Goal: Transaction & Acquisition: Obtain resource

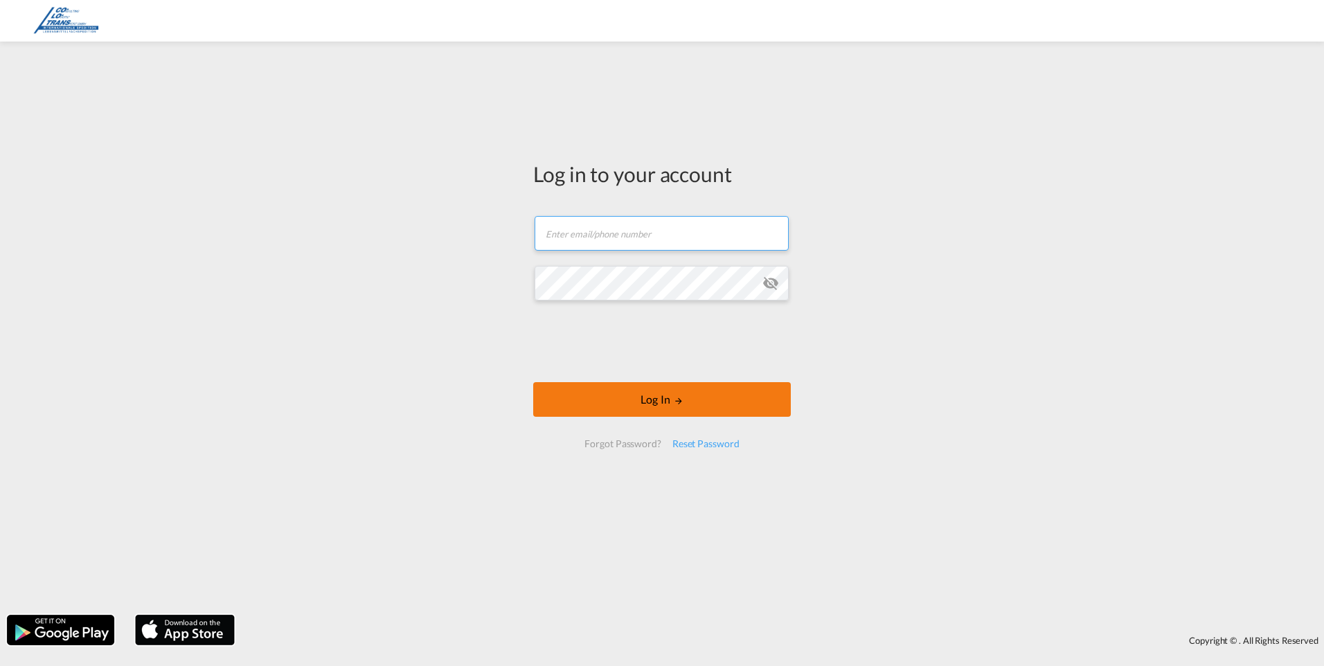
type input "[EMAIL_ADDRESS][DOMAIN_NAME]"
click at [686, 395] on button "Log In" at bounding box center [662, 399] width 258 height 35
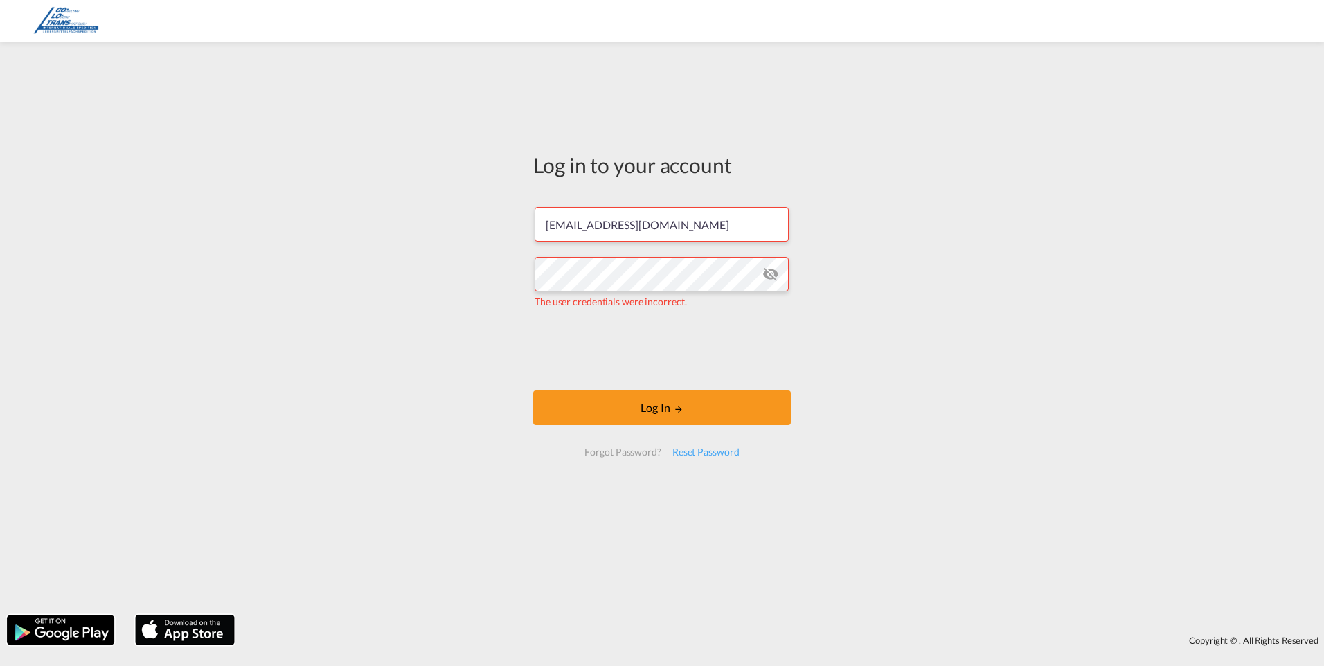
click at [769, 283] on md-icon "icon-eye-off" at bounding box center [771, 274] width 17 height 17
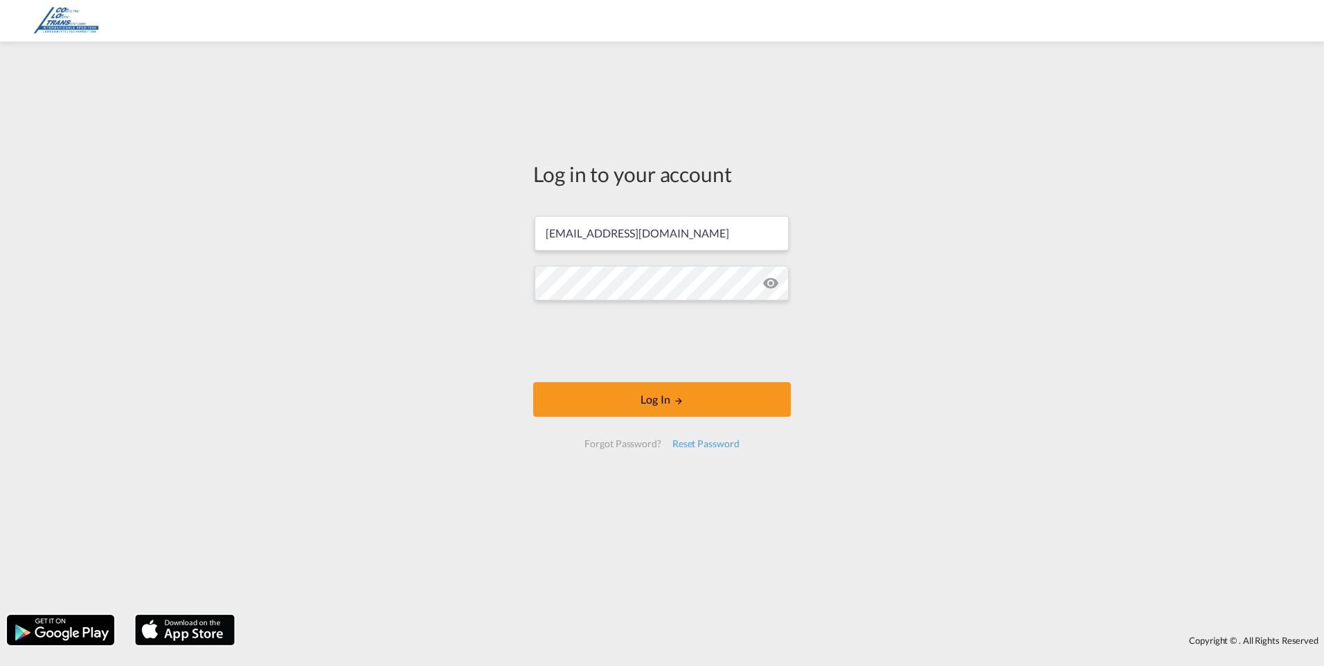
drag, startPoint x: 908, startPoint y: 314, endPoint x: 899, endPoint y: 316, distance: 9.1
click at [908, 314] on div "Log in to your account [EMAIL_ADDRESS][DOMAIN_NAME] Log In Forgot Password? Res…" at bounding box center [662, 328] width 1324 height 560
click at [772, 284] on md-icon "icon-eye-off" at bounding box center [771, 283] width 17 height 17
click at [697, 393] on button "Log In" at bounding box center [662, 399] width 258 height 35
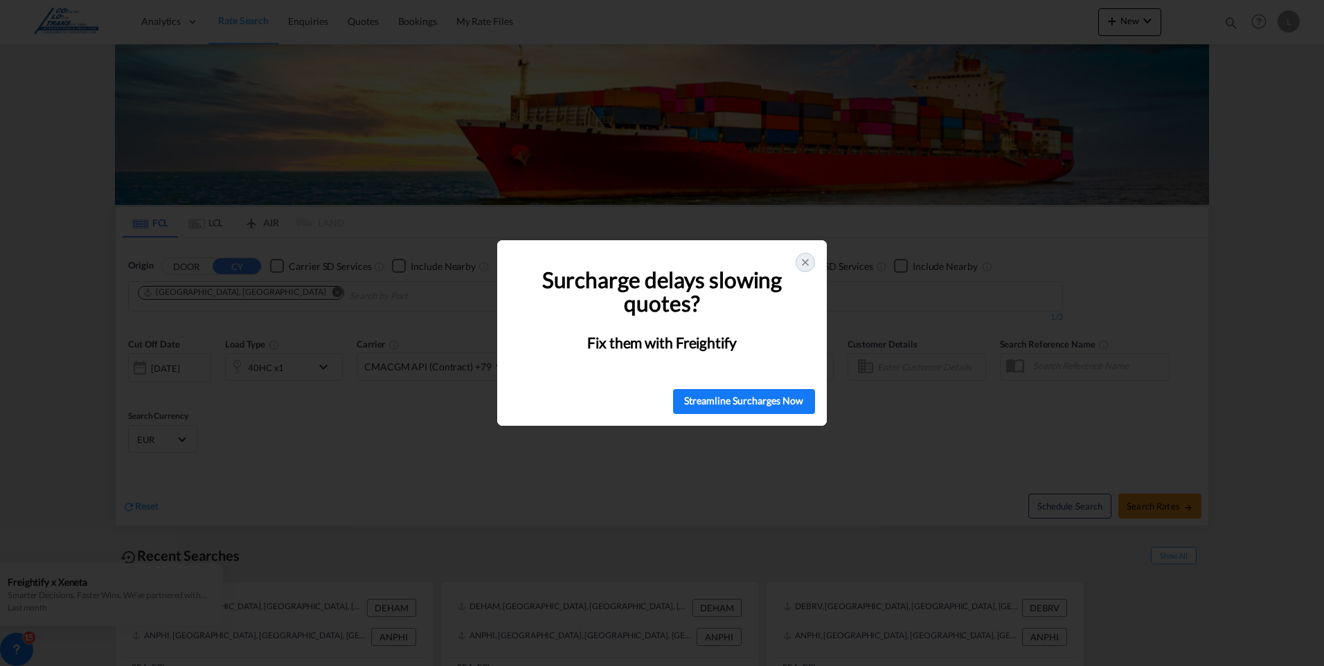
click at [806, 266] on icon at bounding box center [805, 262] width 11 height 11
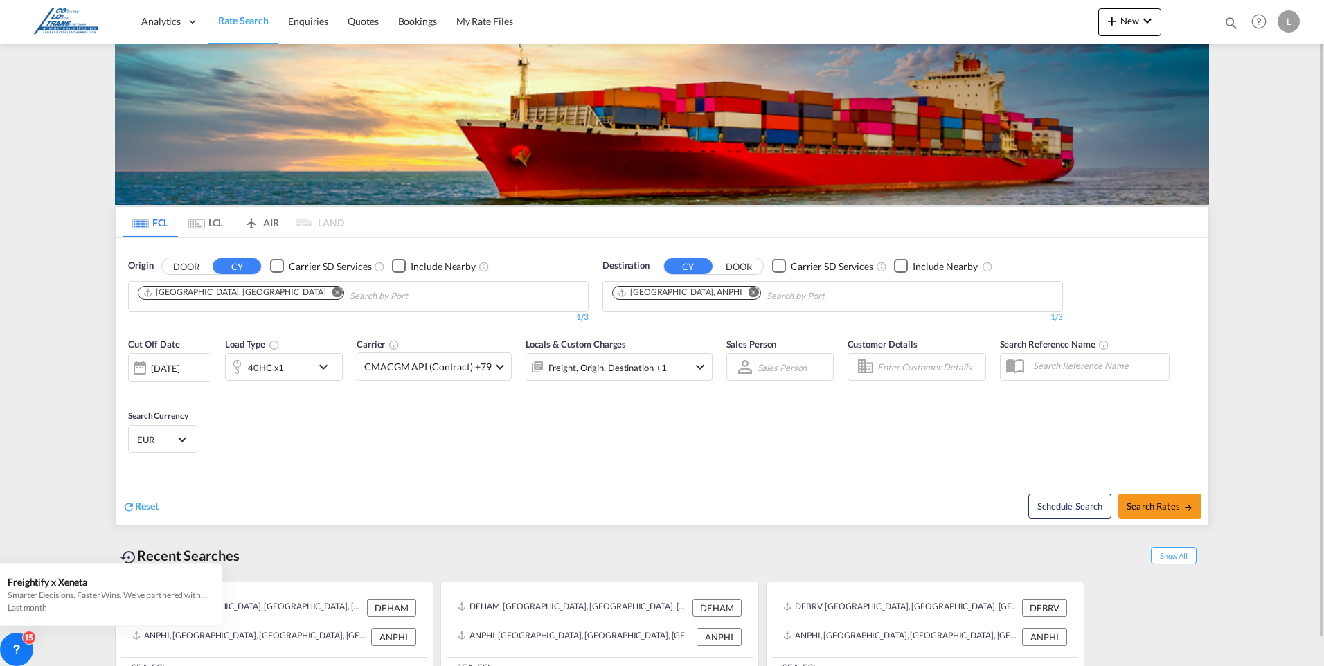
click at [332, 291] on md-icon "Remove" at bounding box center [337, 292] width 10 height 10
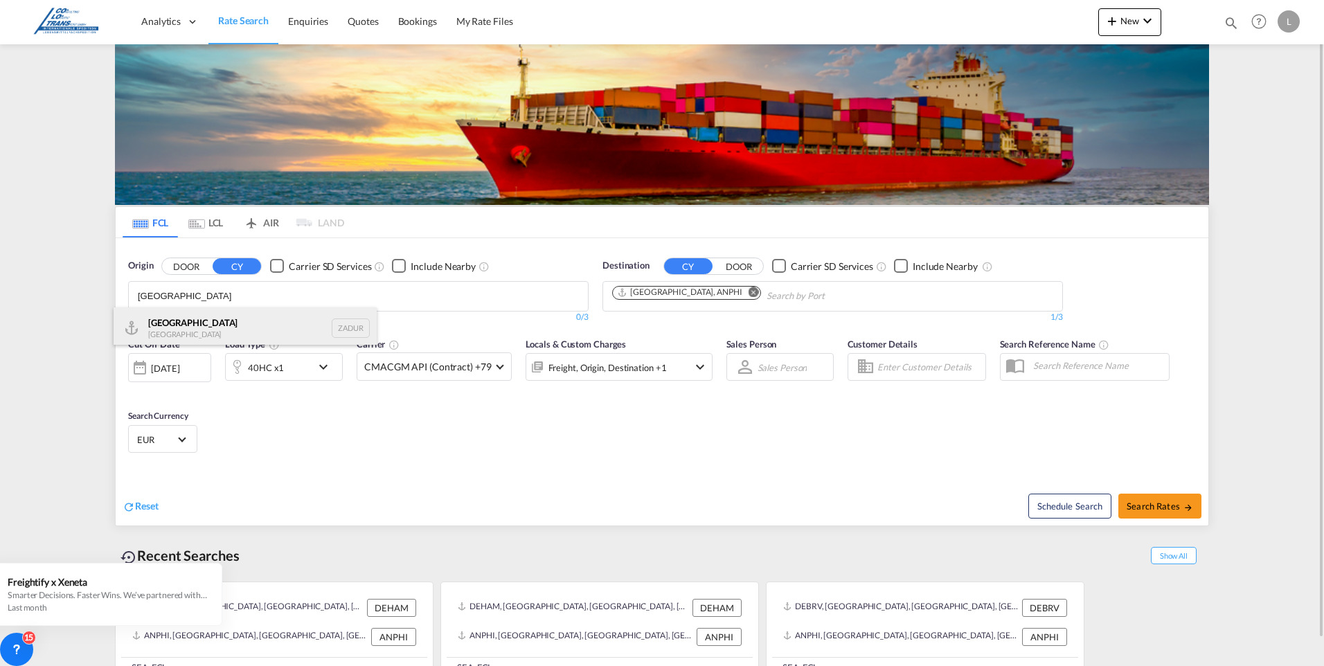
type input "[GEOGRAPHIC_DATA]"
click at [162, 325] on div "[GEOGRAPHIC_DATA] [GEOGRAPHIC_DATA] ZADUR" at bounding box center [245, 329] width 263 height 42
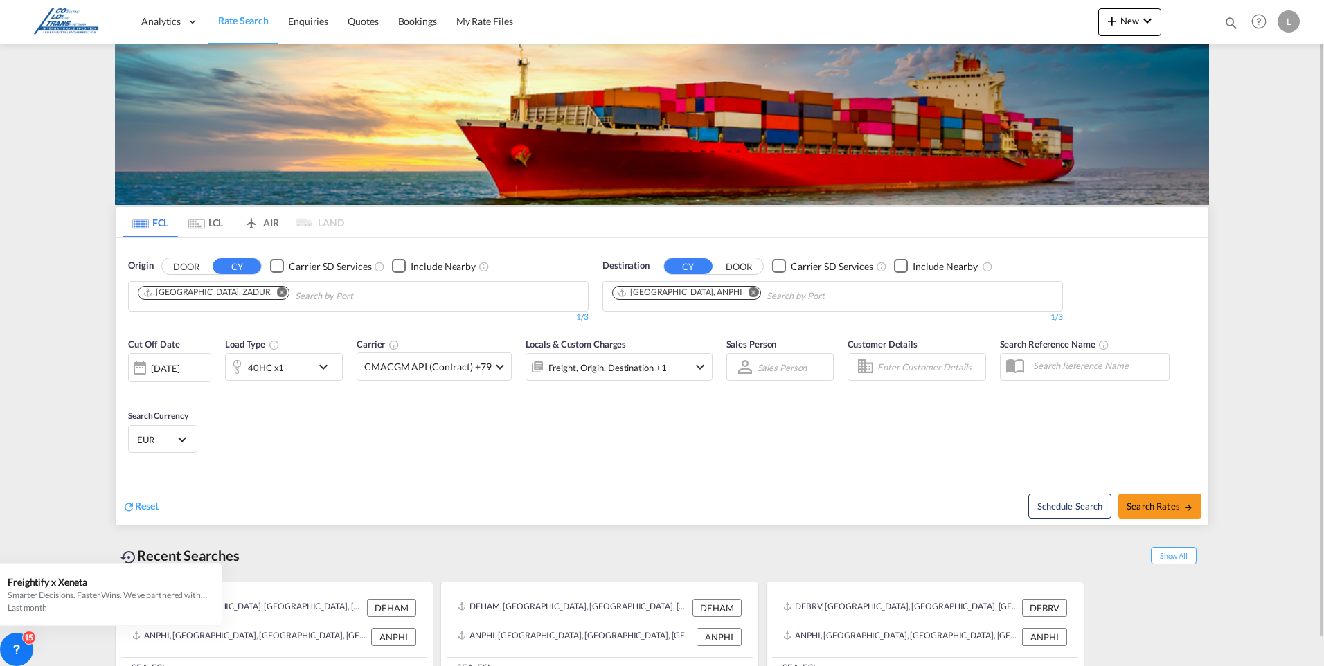
click at [749, 289] on md-icon "Remove" at bounding box center [754, 292] width 10 height 10
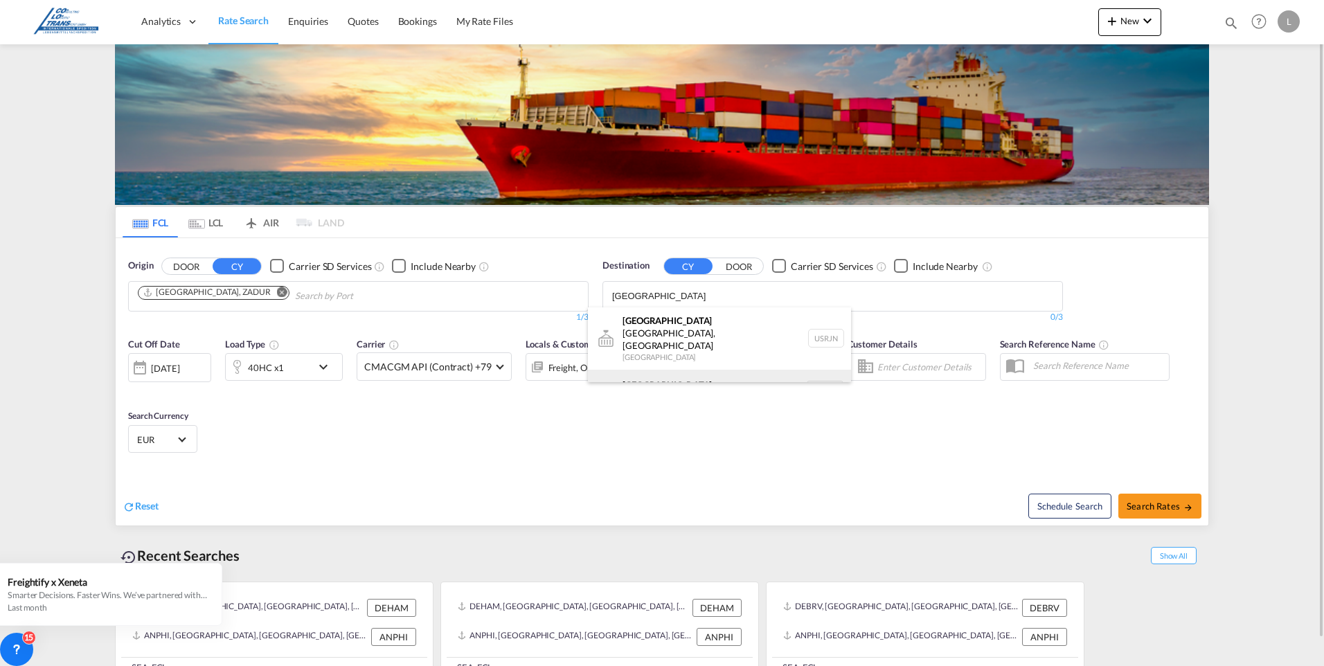
type input "[GEOGRAPHIC_DATA]"
click at [649, 370] on div "[GEOGRAPHIC_DATA] [GEOGRAPHIC_DATA] NLRTM" at bounding box center [719, 391] width 263 height 42
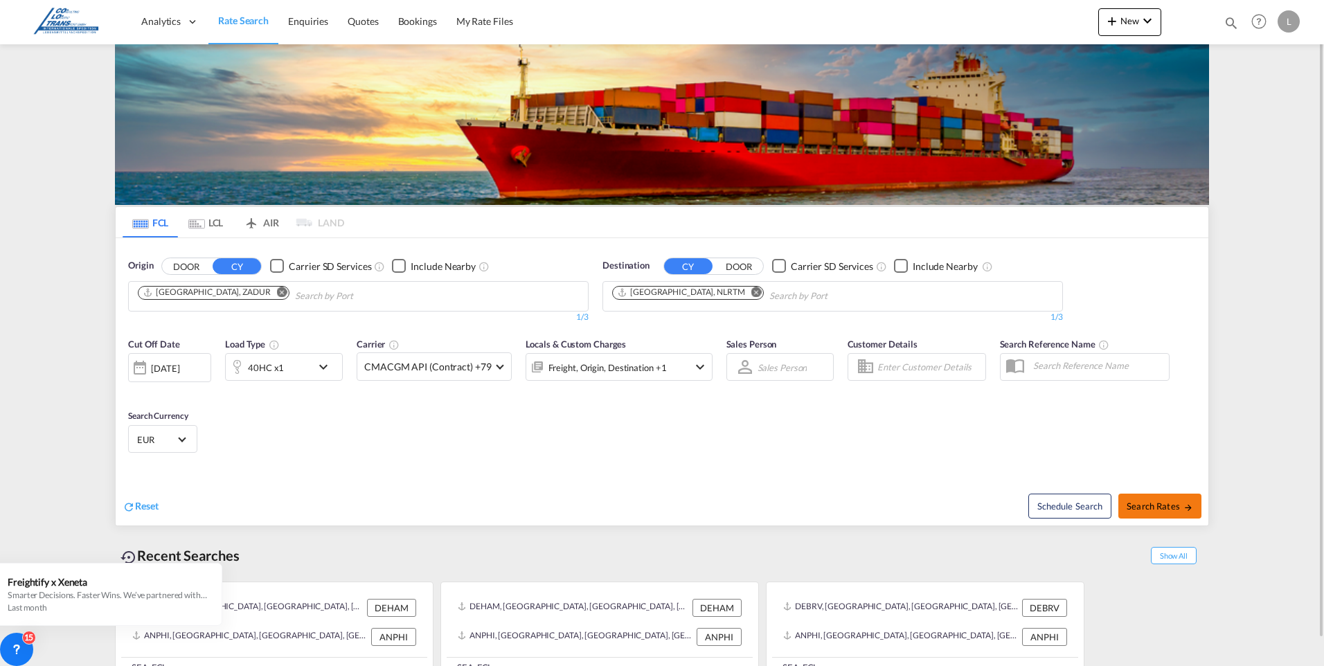
click at [1155, 506] on span "Search Rates" at bounding box center [1160, 506] width 66 height 11
type input "ZADUR to NLRTM / [DATE]"
